Goal: Task Accomplishment & Management: Manage account settings

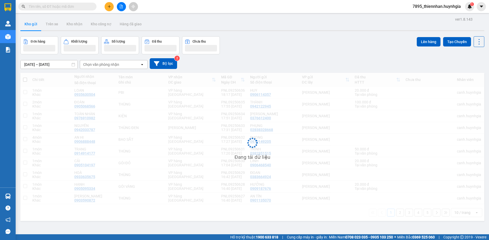
click at [173, 6] on div "Kết quả tìm kiếm ( 0 ) Bộ lọc No Data 7895_thiennhan.huynhgia 1" at bounding box center [244, 6] width 489 height 13
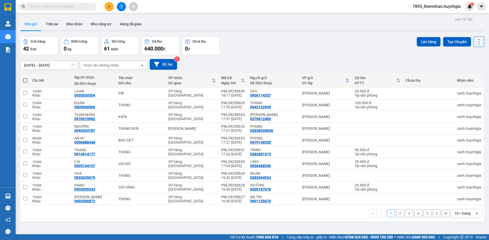
click at [429, 9] on span "7895_thiennhan.huynhgia" at bounding box center [436, 6] width 57 height 7
click at [426, 17] on span "Đăng xuất" at bounding box center [439, 16] width 46 height 6
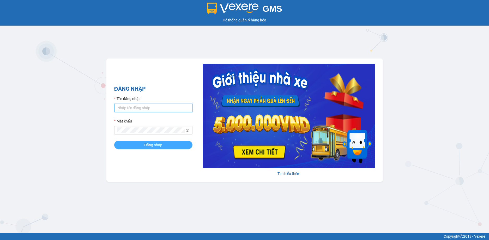
type input "thiennhan.huynhgia"
click at [166, 146] on button "Đăng nhập" at bounding box center [153, 145] width 78 height 8
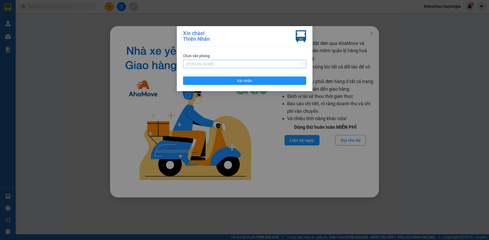
click at [203, 64] on span "[PERSON_NAME]" at bounding box center [244, 64] width 117 height 8
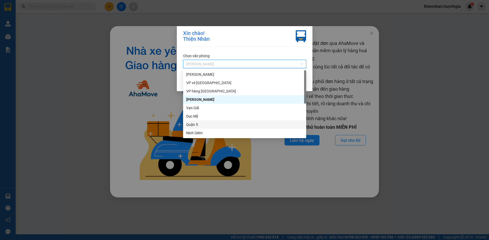
click at [212, 122] on div "Quận 5" at bounding box center [244, 124] width 117 height 6
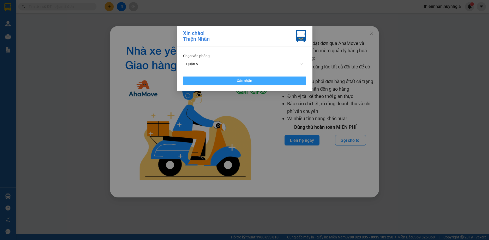
click at [213, 82] on button "Xác nhận" at bounding box center [244, 80] width 123 height 8
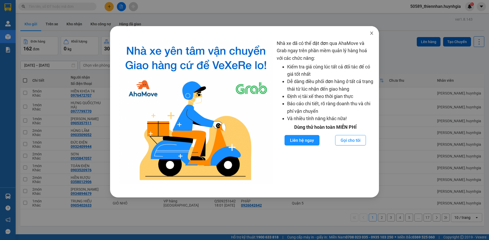
click at [371, 32] on icon "close" at bounding box center [371, 33] width 4 height 4
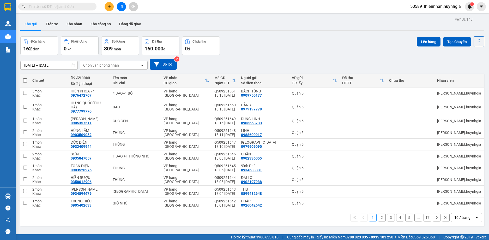
click at [308, 44] on div "Đơn hàng 162 đơn Khối lượng 0 kg Số lượng 309 món Đã thu 160.000 đ Chưa thu 0 đ…" at bounding box center [252, 45] width 464 height 19
